Goal: Information Seeking & Learning: Compare options

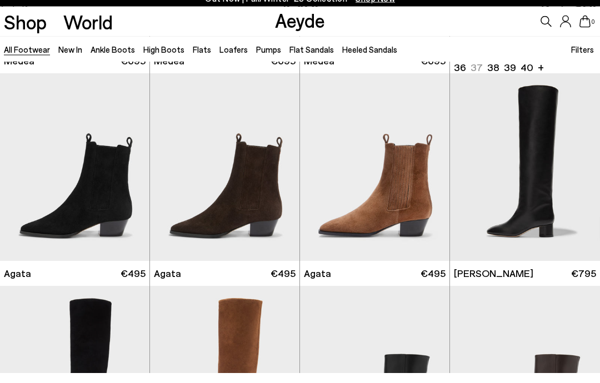
scroll to position [216, 0]
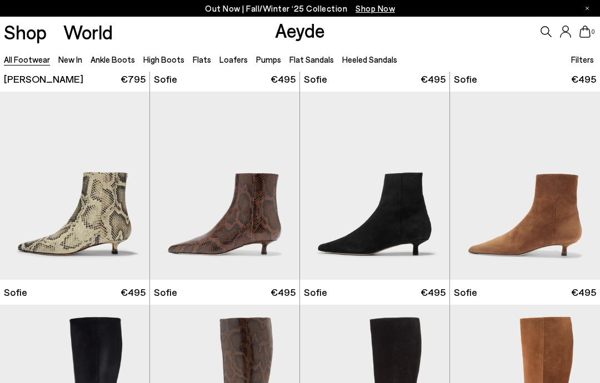
scroll to position [2782, 0]
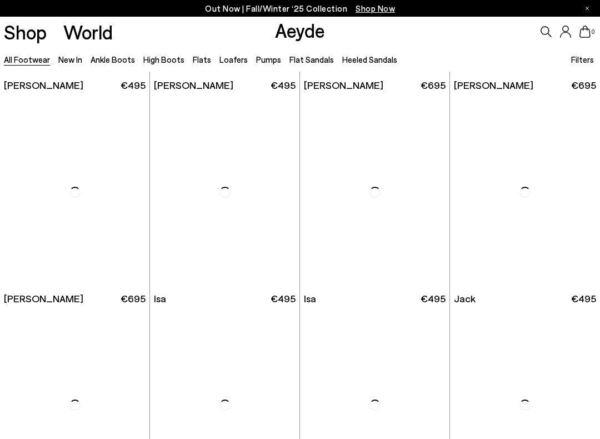
scroll to position [5088, 0]
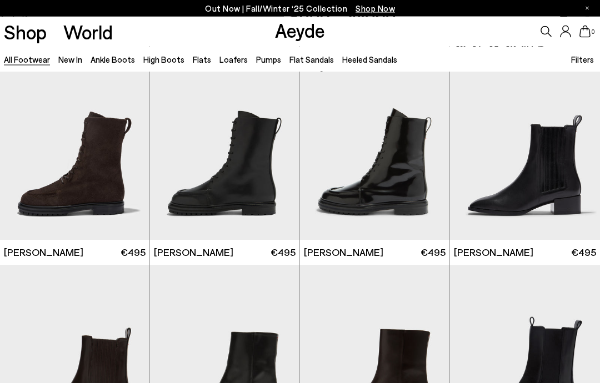
scroll to position [5774, 0]
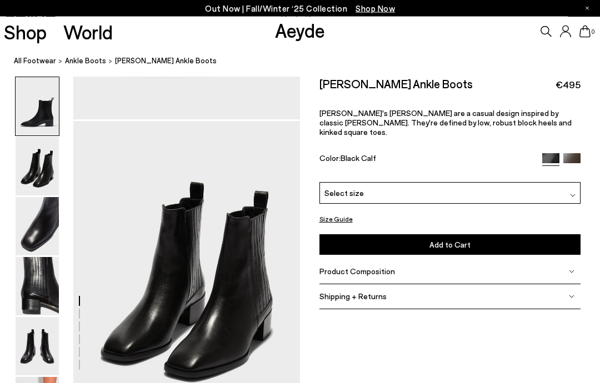
scroll to position [304, 0]
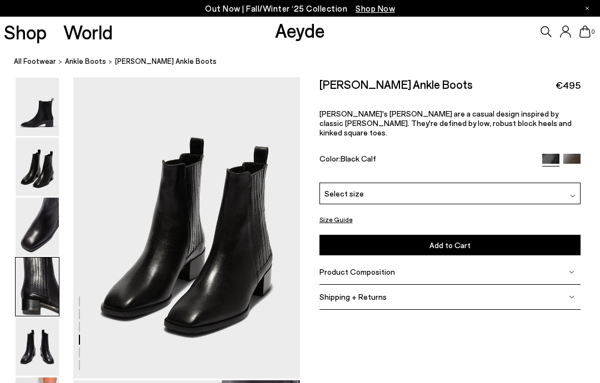
click at [47, 287] on img at bounding box center [37, 287] width 43 height 58
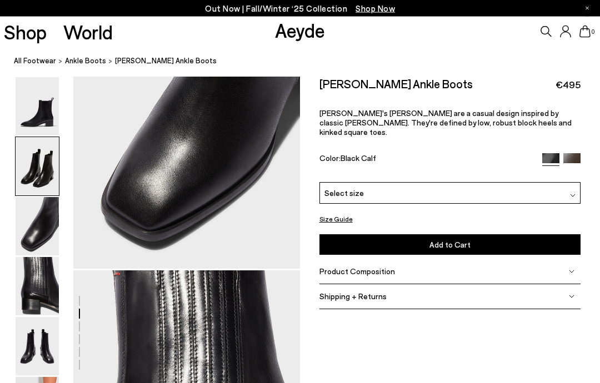
scroll to position [912, 0]
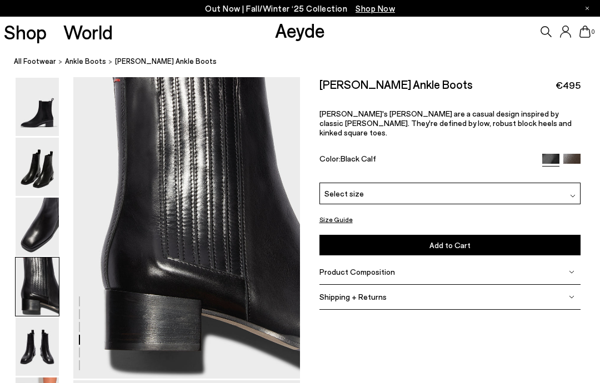
click at [573, 154] on img at bounding box center [571, 162] width 17 height 17
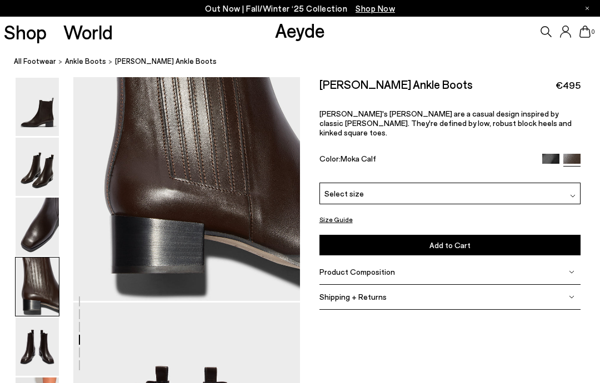
scroll to position [971, 0]
